Goal: Transaction & Acquisition: Purchase product/service

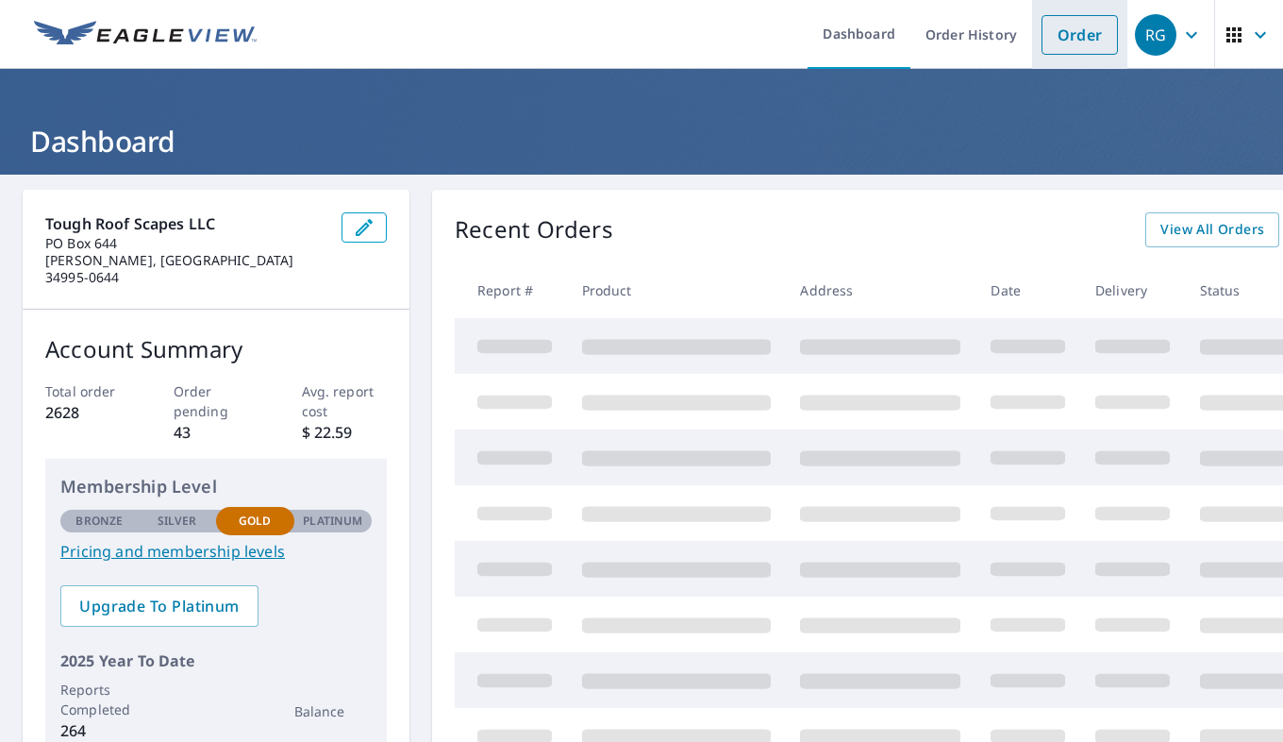
click at [1061, 42] on link "Order" at bounding box center [1080, 35] width 76 height 40
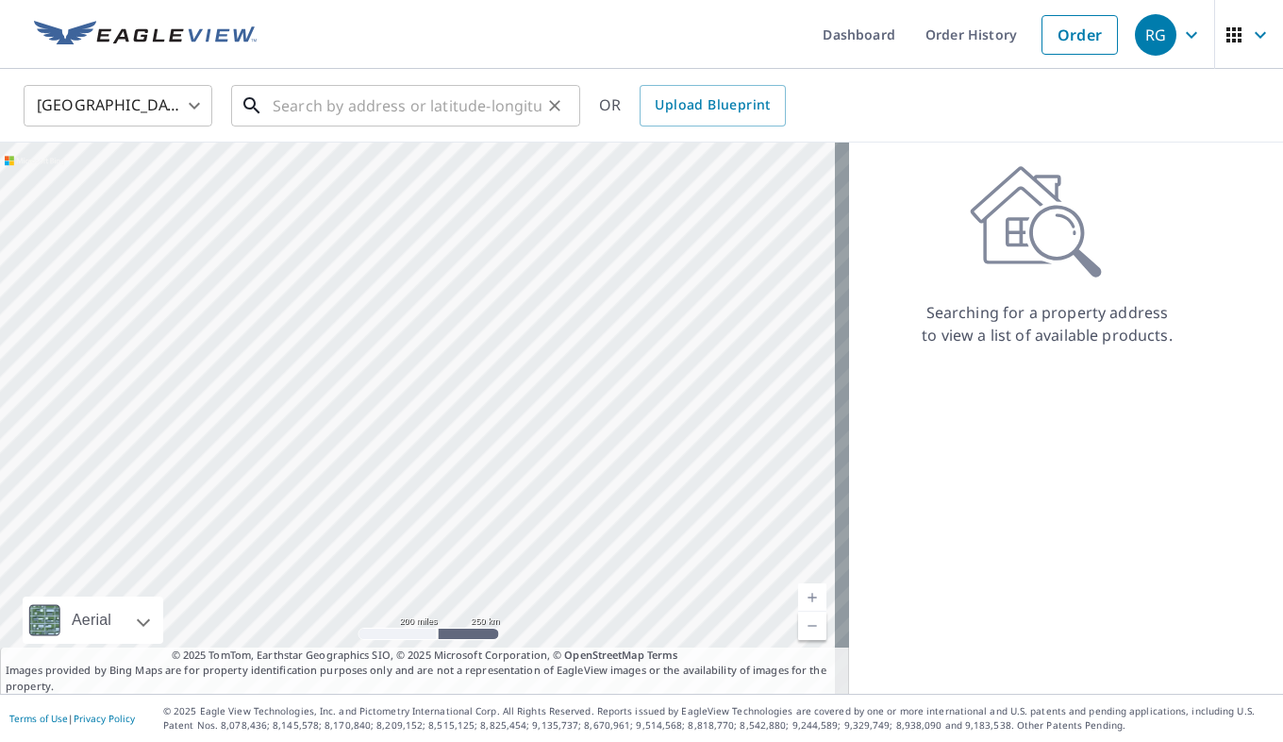
click at [478, 108] on input "text" at bounding box center [407, 105] width 269 height 53
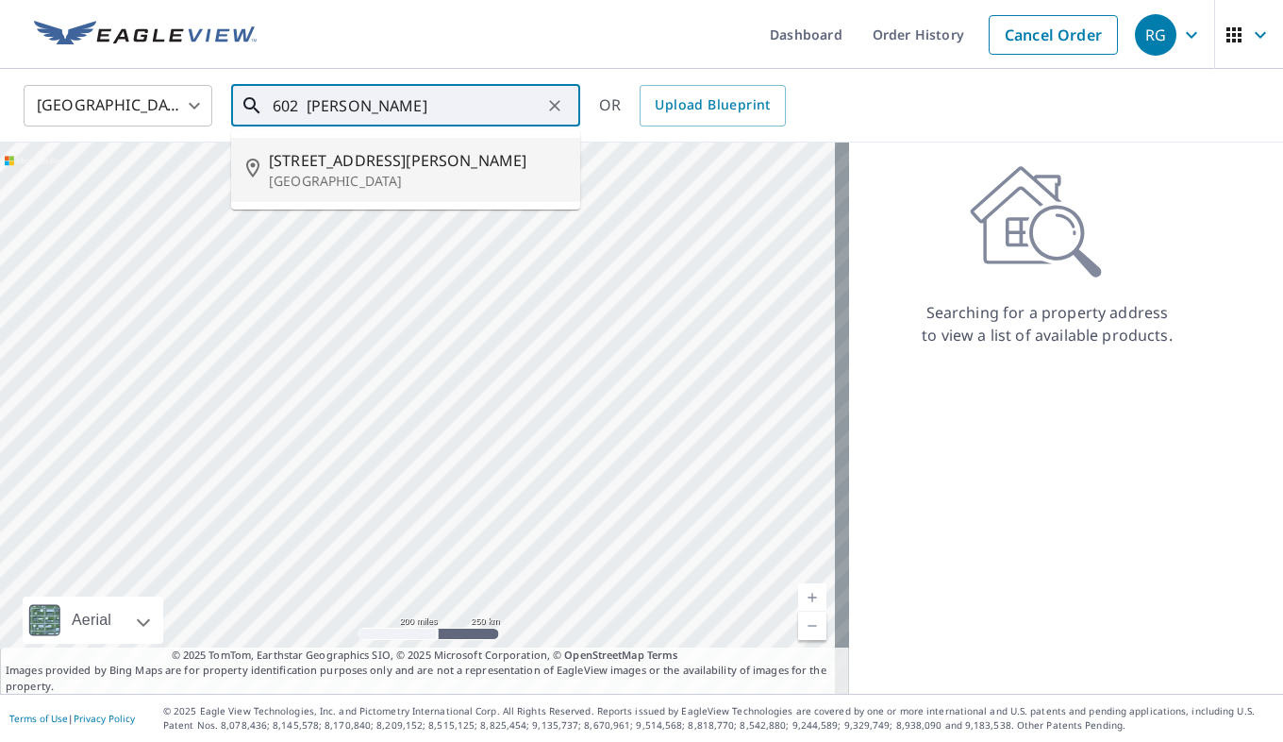
click at [420, 177] on p "[GEOGRAPHIC_DATA]" at bounding box center [417, 181] width 296 height 19
type input "[STREET_ADDRESS][PERSON_NAME]"
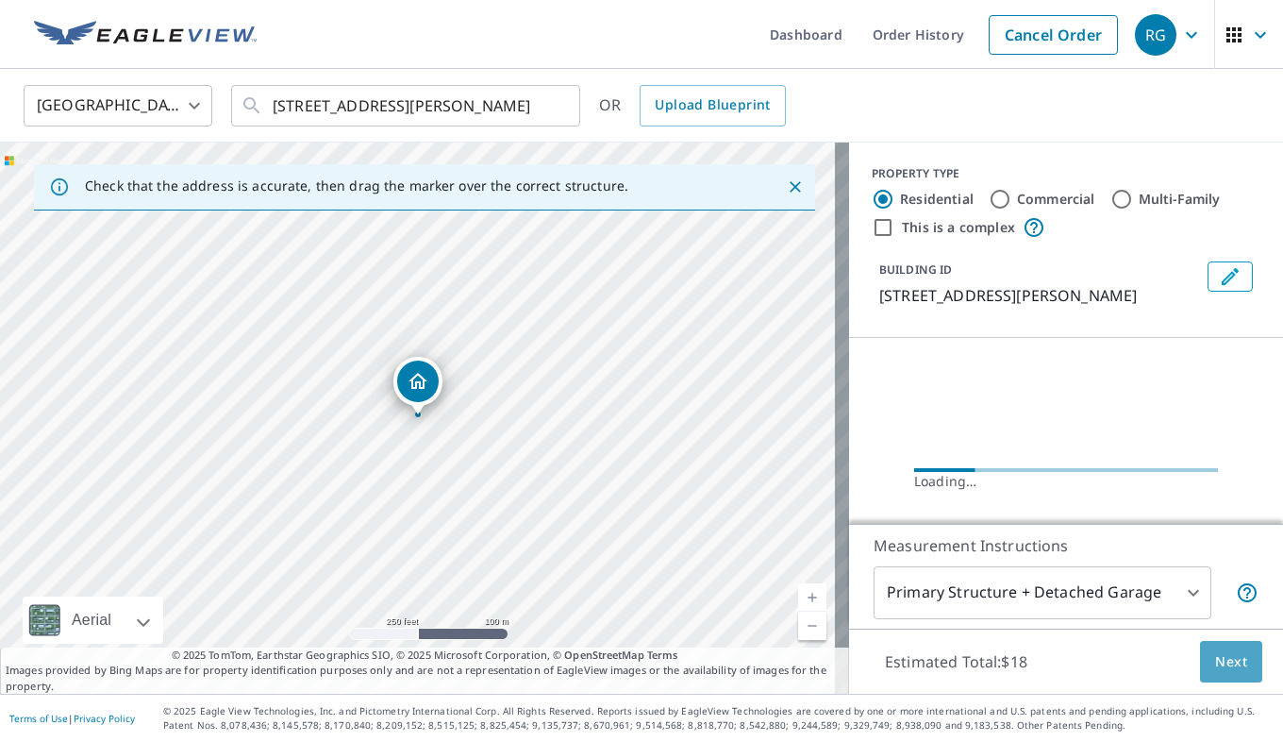
click at [1232, 657] on span "Next" at bounding box center [1231, 662] width 32 height 24
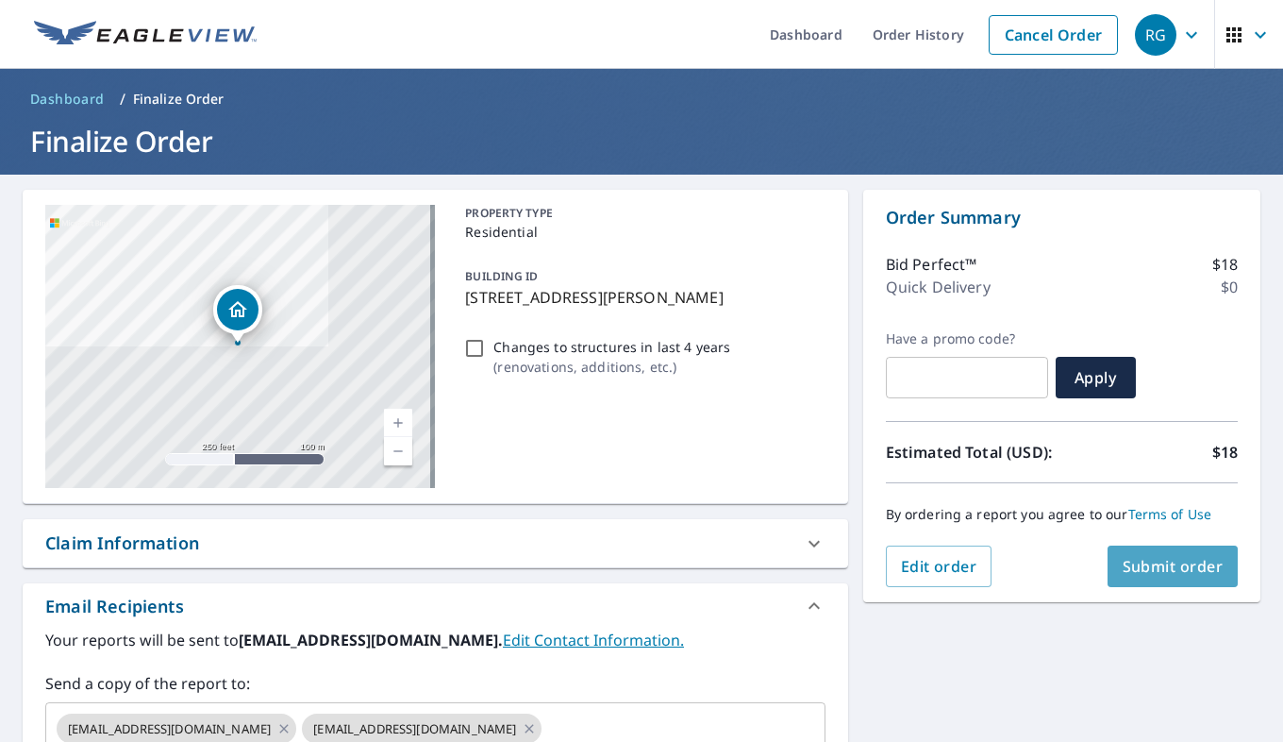
click at [1171, 576] on span "Submit order" at bounding box center [1173, 566] width 101 height 21
